Goal: Navigation & Orientation: Find specific page/section

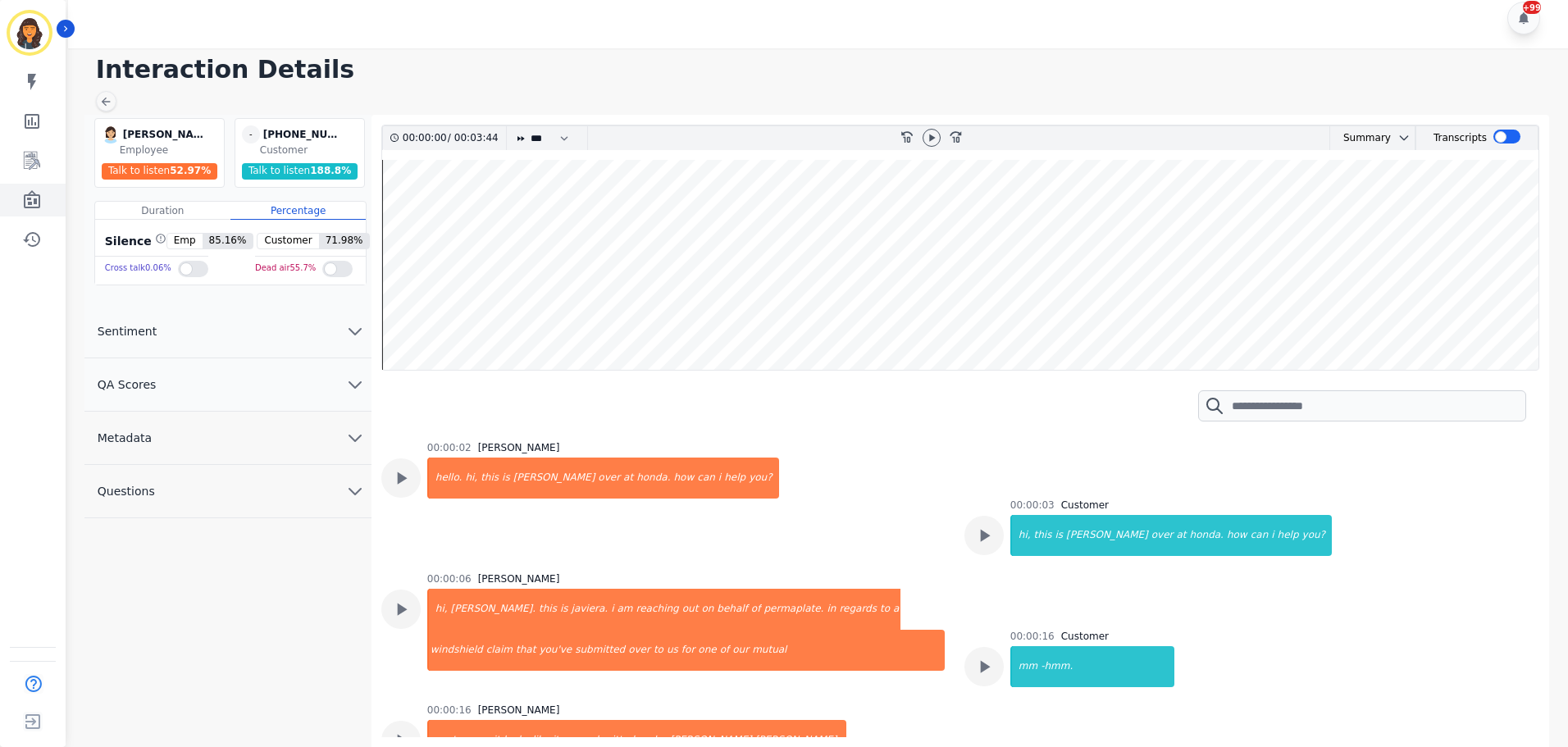
scroll to position [492, 0]
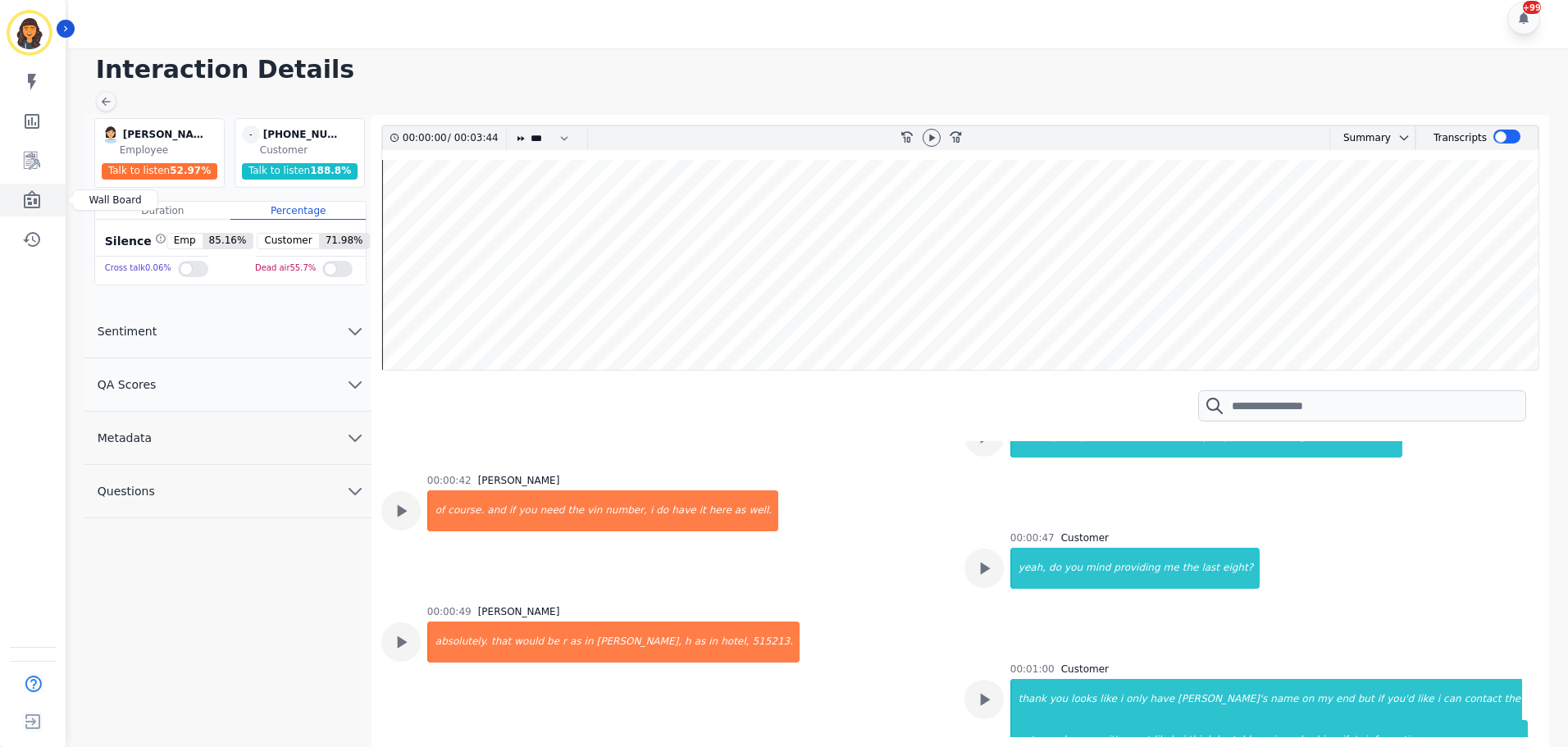
click at [34, 192] on icon "Sidebar" at bounding box center [32, 199] width 17 height 18
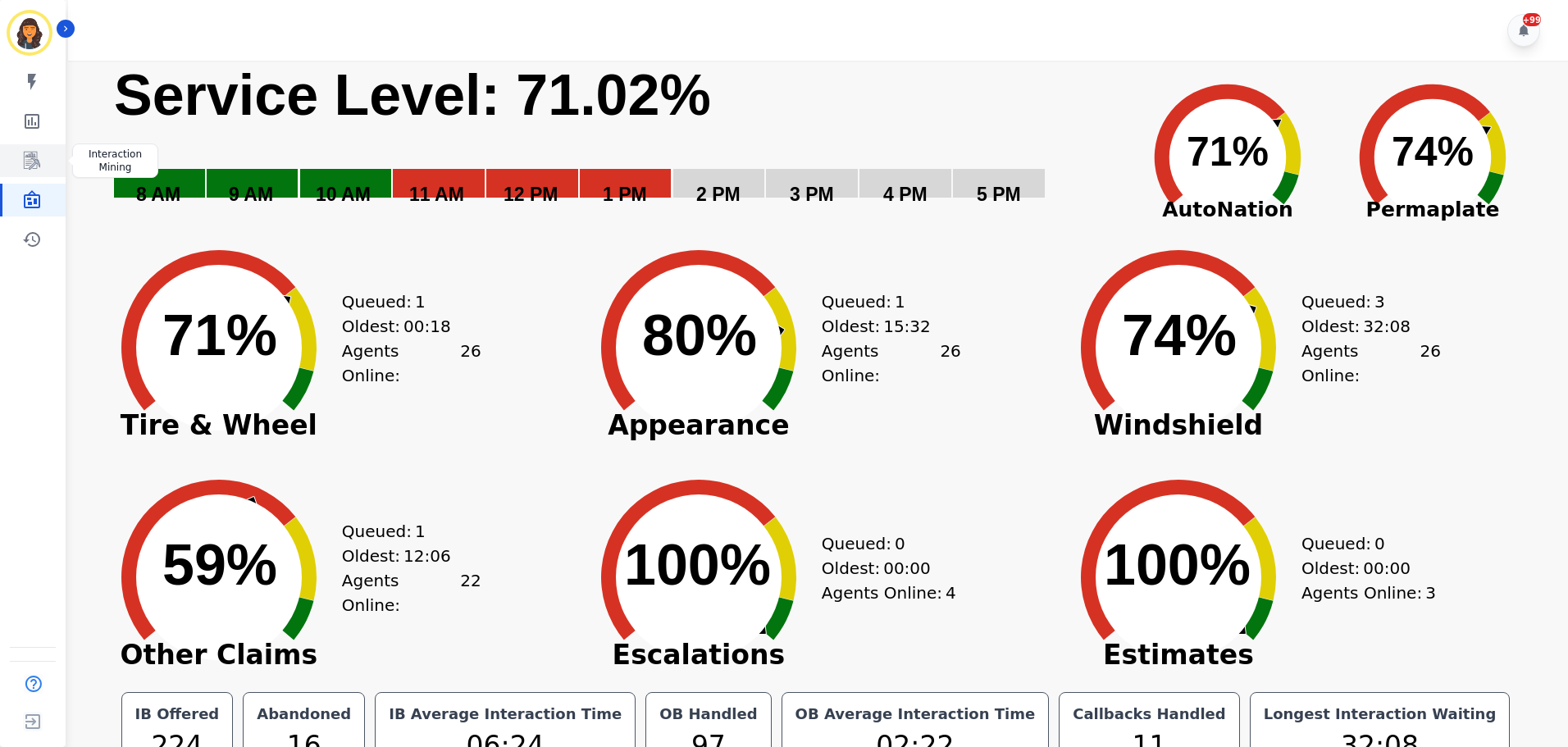
click at [20, 161] on link "Sidebar" at bounding box center [34, 160] width 64 height 33
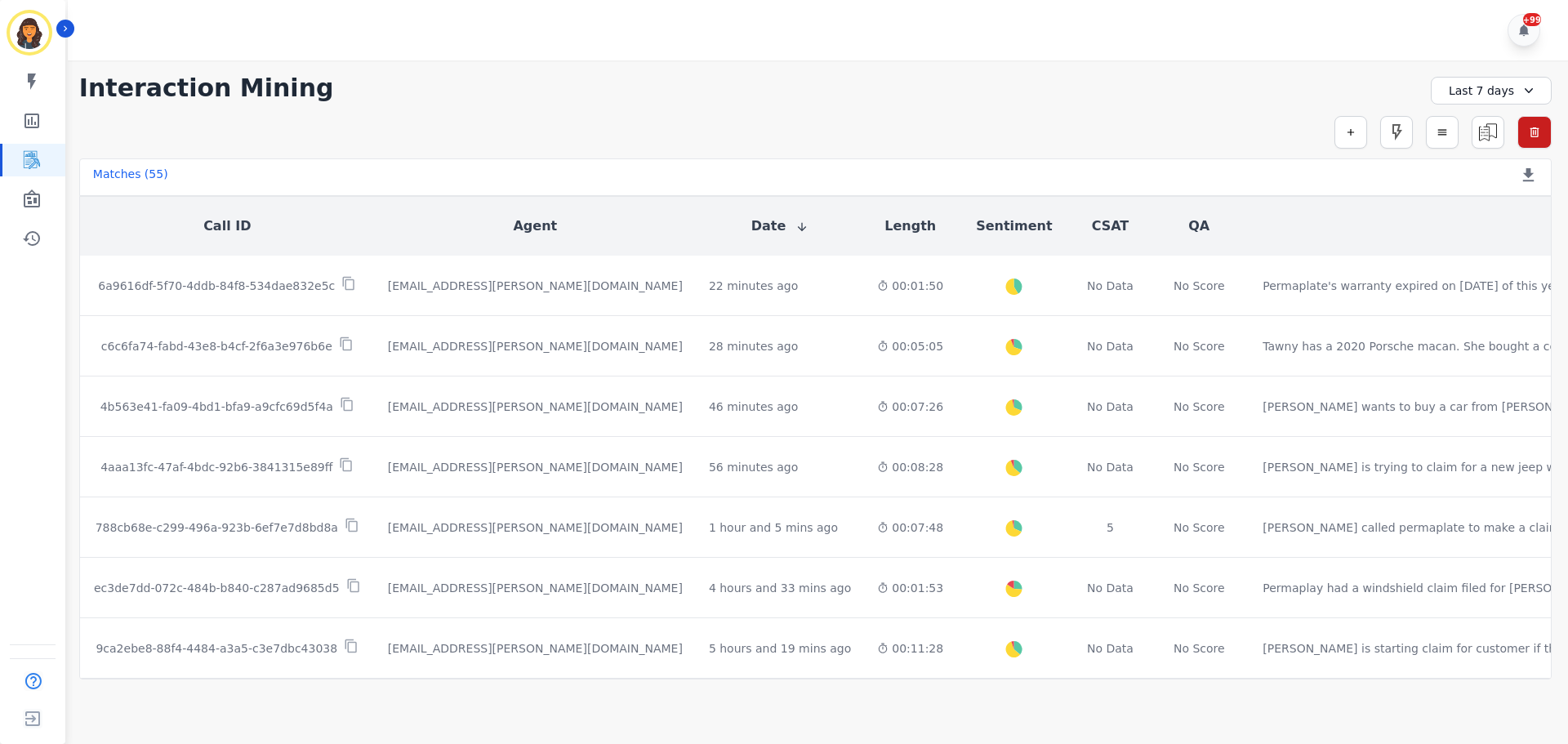
click at [1470, 91] on div "Last 7 days" at bounding box center [1491, 91] width 120 height 28
click at [1472, 152] on li "[DATE]" at bounding box center [1501, 148] width 82 height 17
click at [34, 115] on icon "Sidebar" at bounding box center [32, 120] width 15 height 15
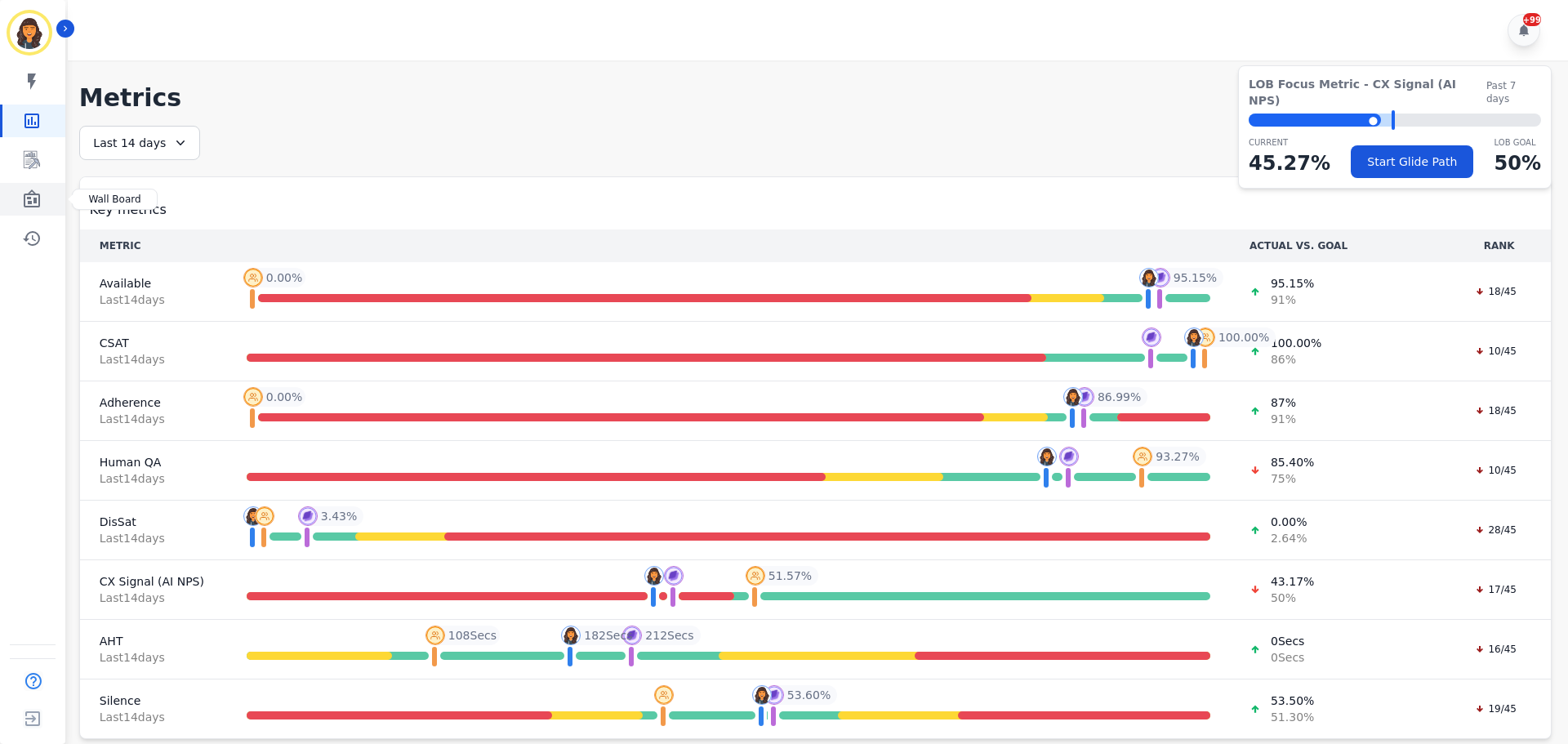
click at [32, 203] on icon "Sidebar" at bounding box center [32, 198] width 17 height 18
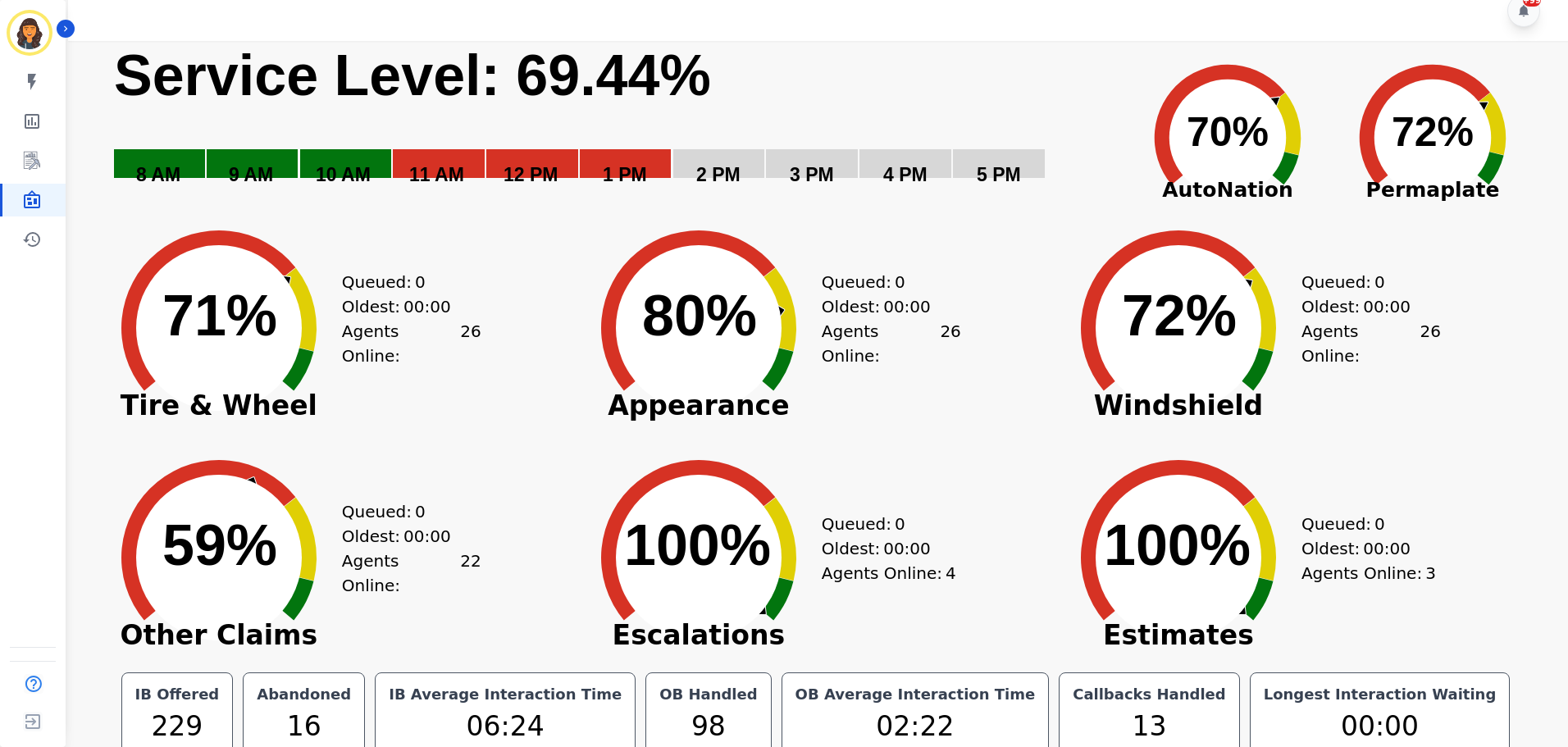
scroll to position [37, 0]
